Goal: Check status: Check status

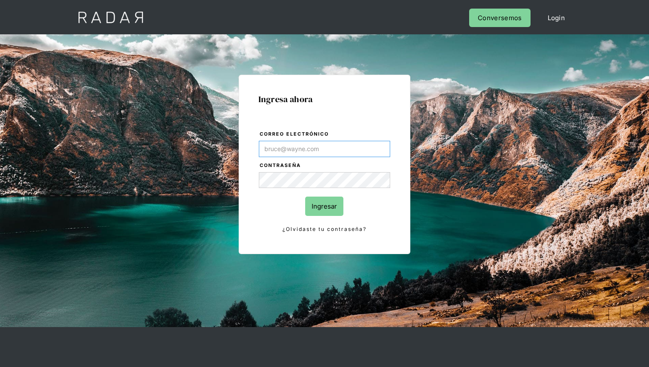
type input "[PERSON_NAME][EMAIL_ADDRESS][DOMAIN_NAME]"
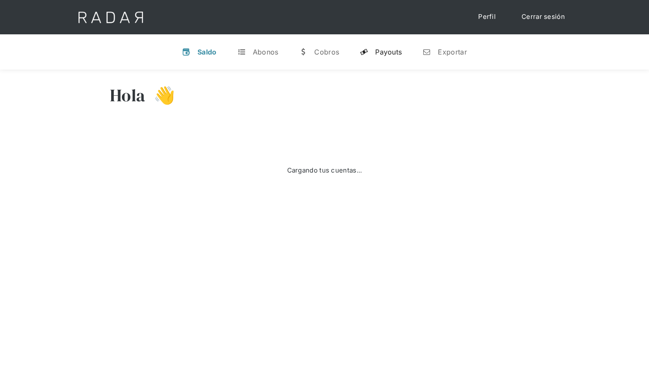
click at [367, 56] on link "y Payouts" at bounding box center [381, 52] width 56 height 22
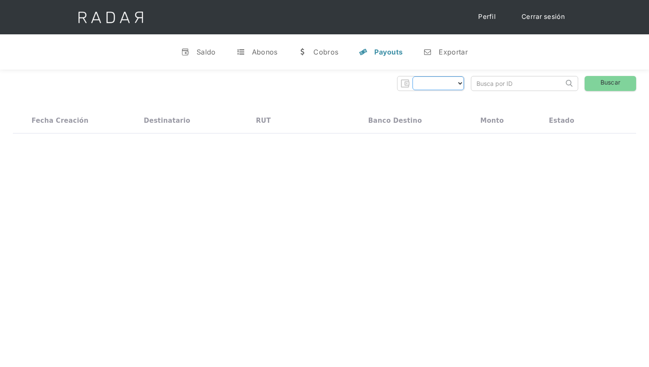
click at [455, 85] on select "Form" at bounding box center [439, 83] width 52 height 14
click at [458, 85] on select "Form" at bounding box center [439, 83] width 52 height 14
click at [494, 87] on input "search" at bounding box center [517, 83] width 92 height 14
click at [461, 84] on select "Form" at bounding box center [439, 83] width 52 height 14
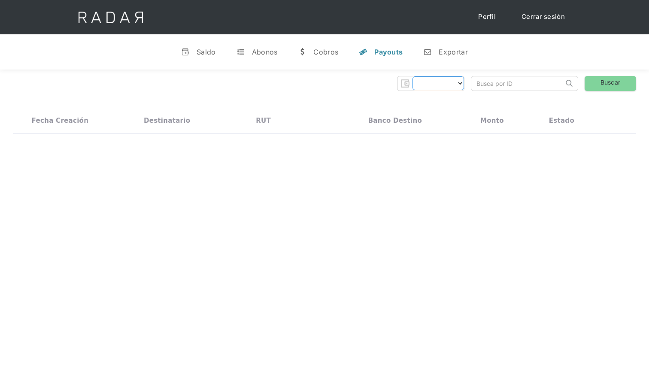
click at [461, 84] on select "Form" at bounding box center [439, 83] width 52 height 14
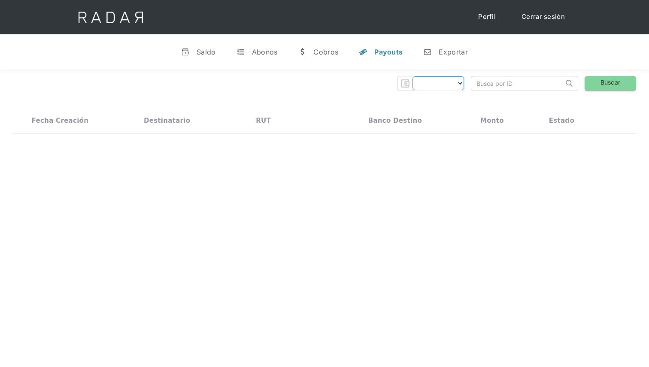
drag, startPoint x: 461, startPoint y: 84, endPoint x: 468, endPoint y: 84, distance: 7.3
click at [461, 84] on select "Form" at bounding box center [439, 83] width 52 height 14
click at [469, 84] on div "Thank you! Your submission has been received! Oops! Something went wrong while …" at bounding box center [324, 83] width 623 height 15
